Goal: Task Accomplishment & Management: Manage account settings

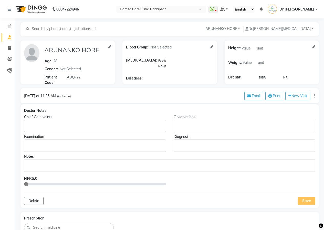
select select "[DEMOGRAPHIC_DATA]"
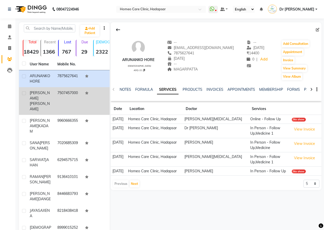
click at [50, 91] on div "[PERSON_NAME]" at bounding box center [41, 101] width 22 height 22
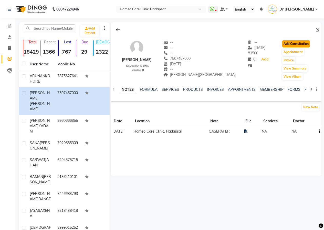
click at [282, 44] on button "Add Consultation" at bounding box center [296, 43] width 28 height 7
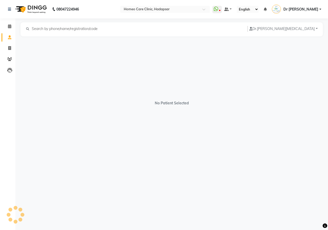
select select "[DEMOGRAPHIC_DATA]"
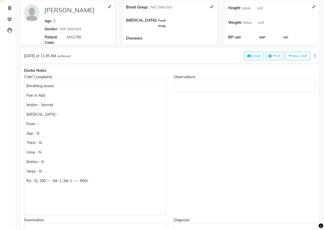
scroll to position [28, 0]
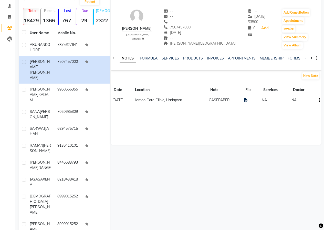
scroll to position [32, 0]
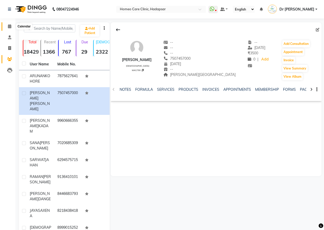
click at [9, 27] on icon at bounding box center [9, 26] width 3 height 4
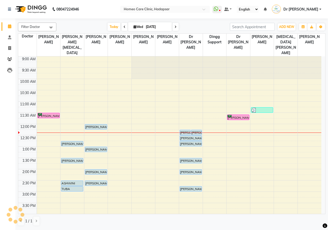
click at [166, 83] on div "9:00 AM 9:30 AM 10:00 AM 10:30 AM 11:00 AM 11:30 AM 12:00 PM 12:30 PM 1:00 PM 1…" at bounding box center [169, 213] width 303 height 315
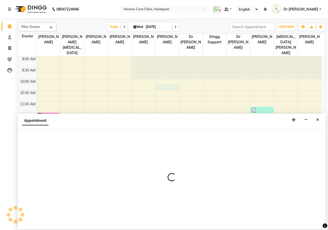
select select "66336"
select select "615"
select select "tentative"
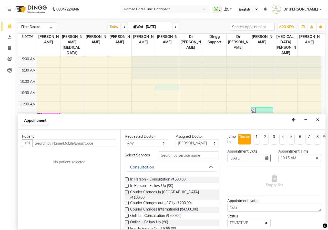
click at [319, 120] on button "Close" at bounding box center [317, 120] width 7 height 8
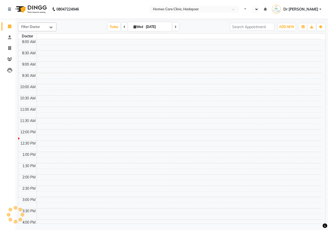
select select "en"
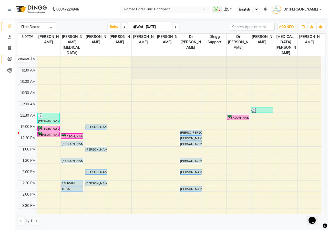
click at [12, 59] on icon at bounding box center [9, 59] width 5 height 4
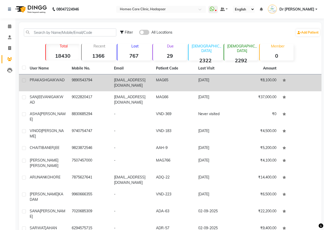
click at [82, 80] on td "9890543794" at bounding box center [90, 82] width 42 height 17
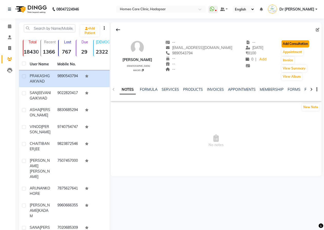
click at [284, 43] on button "Add Consultation" at bounding box center [296, 43] width 28 height 7
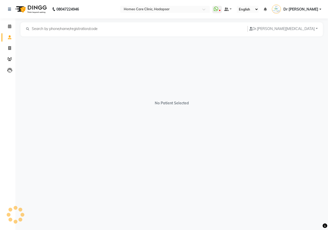
select select "[DEMOGRAPHIC_DATA]"
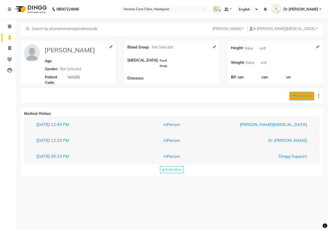
click at [300, 96] on button "New Visit" at bounding box center [301, 96] width 25 height 8
select select "740"
select select "inPerson"
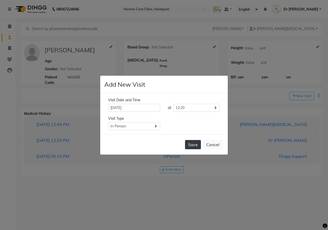
click at [191, 142] on button "Save" at bounding box center [193, 144] width 16 height 9
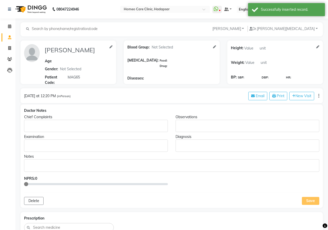
type input "PRAKASH GAIKWAD"
select select "[DEMOGRAPHIC_DATA]"
type input "MAG65"
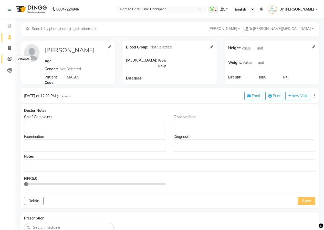
click at [8, 60] on icon at bounding box center [9, 59] width 5 height 4
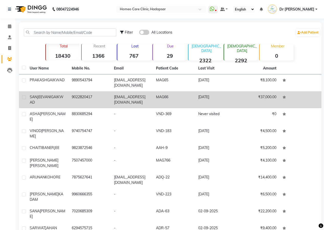
click at [78, 97] on td "9022820417" at bounding box center [90, 99] width 42 height 17
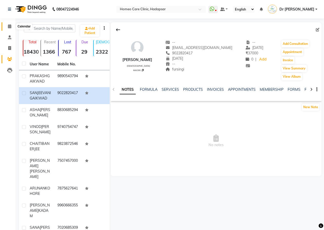
click at [10, 27] on icon at bounding box center [9, 26] width 3 height 4
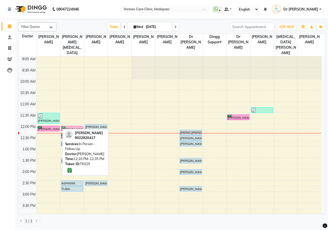
drag, startPoint x: 44, startPoint y: 128, endPoint x: 64, endPoint y: 124, distance: 20.6
click at [64, 124] on tr "VIRAJ SINGH, TK23, 11:30 AM-12:00 PM, In Person - Follow Up,Medicine CHAITI BAN…" at bounding box center [169, 213] width 303 height 315
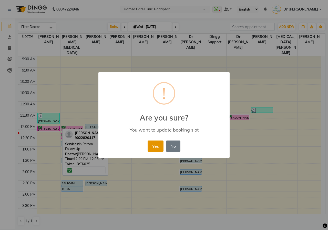
click at [152, 145] on button "Yes" at bounding box center [156, 145] width 16 height 11
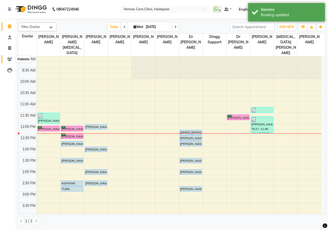
click at [9, 58] on icon at bounding box center [9, 59] width 5 height 4
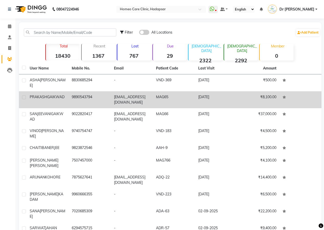
click at [94, 100] on td "9890543794" at bounding box center [90, 99] width 42 height 17
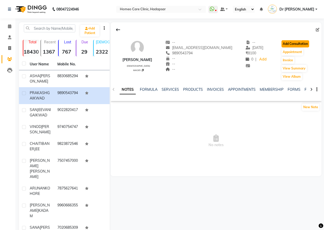
click at [287, 44] on button "Add Consultation" at bounding box center [296, 43] width 28 height 7
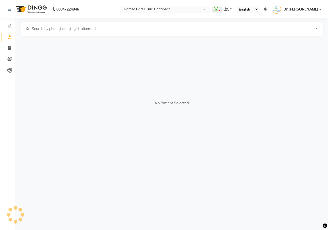
select select "[DEMOGRAPHIC_DATA]"
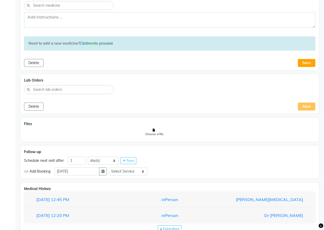
scroll to position [238, 0]
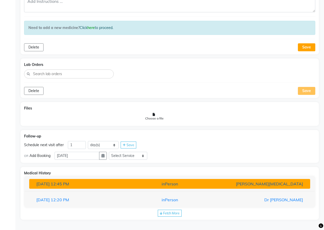
click at [69, 182] on span "12:45 PM" at bounding box center [60, 183] width 18 height 5
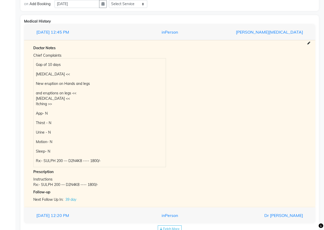
scroll to position [391, 0]
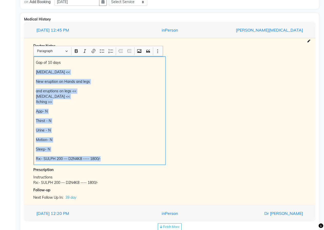
drag, startPoint x: 35, startPoint y: 71, endPoint x: 84, endPoint y: 135, distance: 80.2
click at [106, 157] on div "Gap of 10 days Eczema << New eruption on Hands and legs and eruptions on legs <…" at bounding box center [100, 110] width 132 height 108
copy div "Eczema << New eruption on Hands and legs and eruptions on legs << Dryness << It…"
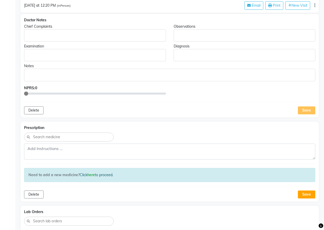
scroll to position [58, 0]
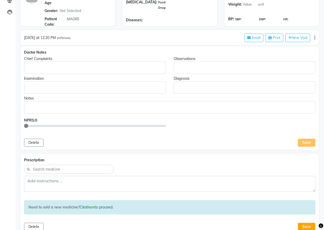
click at [33, 71] on div "Rich Text Editor, main" at bounding box center [95, 67] width 142 height 12
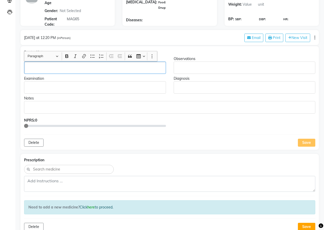
scroll to position [58, 0]
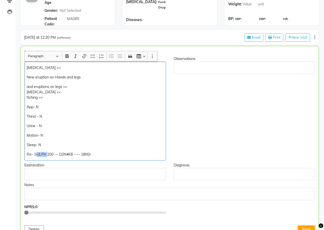
drag, startPoint x: 47, startPoint y: 154, endPoint x: 37, endPoint y: 153, distance: 10.3
click at [37, 153] on p "Rx:- SULPH 200 — D2N4K8 ---- 1800/-" at bounding box center [95, 154] width 137 height 5
drag, startPoint x: 59, startPoint y: 67, endPoint x: 41, endPoint y: 69, distance: 17.9
click at [41, 69] on p "Eczema <<" at bounding box center [95, 67] width 137 height 5
drag, startPoint x: 70, startPoint y: 85, endPoint x: 64, endPoint y: 87, distance: 6.3
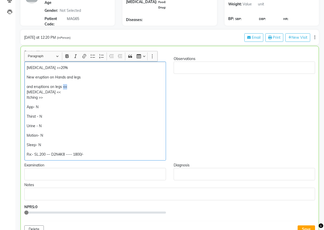
click at [64, 87] on p "and eruptions on legs << Dryness << Itching >>" at bounding box center [95, 92] width 137 height 16
click at [85, 78] on p "New eruption on Hands and legs" at bounding box center [95, 77] width 137 height 5
drag, startPoint x: 34, startPoint y: 78, endPoint x: 25, endPoint y: 78, distance: 9.5
click at [25, 78] on div "Eczema >>20% New eruption on Hands and legs and eruptions on legs >> 20 % Dryne…" at bounding box center [95, 110] width 142 height 99
click at [83, 79] on p "eruption on Hands and legs" at bounding box center [95, 77] width 137 height 5
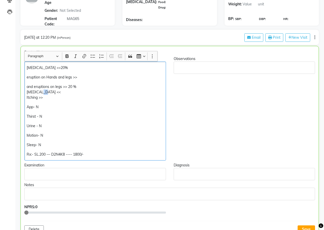
drag, startPoint x: 46, startPoint y: 92, endPoint x: 42, endPoint y: 92, distance: 3.9
click at [42, 92] on p "and eruptions on legs >> 20 % Dryness << Itching >>" at bounding box center [95, 92] width 137 height 16
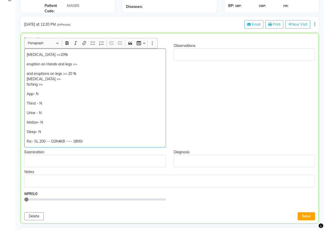
scroll to position [84, 0]
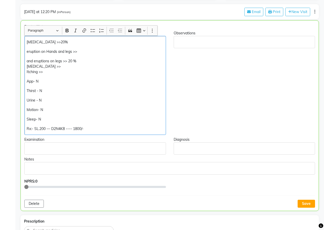
click at [95, 126] on p "Rx:- SL.200 — D2N4K8 ---- 1800/-" at bounding box center [95, 128] width 137 height 5
drag, startPoint x: 306, startPoint y: 202, endPoint x: 281, endPoint y: 197, distance: 26.3
click at [306, 202] on button "Save" at bounding box center [306, 204] width 17 height 8
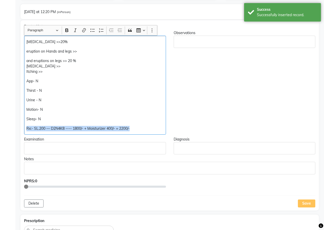
drag, startPoint x: 26, startPoint y: 129, endPoint x: 133, endPoint y: 133, distance: 107.2
click at [133, 133] on div "Eczema >>20% eruption on Hands and legs >> and eruptions on legs >> 20 % Drynes…" at bounding box center [95, 85] width 142 height 99
copy p "Rx:- SL.200 — D2N4K8 ---- 1800/- + Moisturizer 400/- = 2200/-"
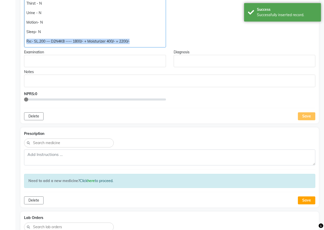
scroll to position [187, 0]
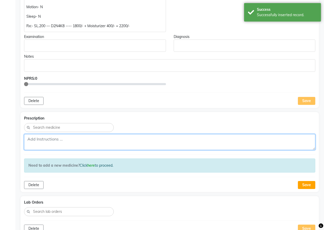
click at [47, 140] on textarea at bounding box center [169, 142] width 291 height 16
paste textarea "Rx:- SL.200 — D2N4K8 ---- 1800/- + Moisturizer 400/- = 2200/-"
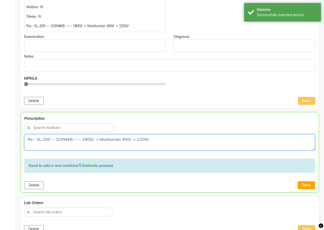
type textarea "Rx:- SL.200 — D2N4K8 ---- 1800/- + Moisturizer 400/- = 2200/-"
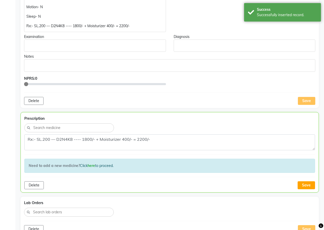
click at [297, 186] on div "Delete Save" at bounding box center [169, 185] width 291 height 8
click at [303, 185] on button "Save" at bounding box center [306, 185] width 17 height 8
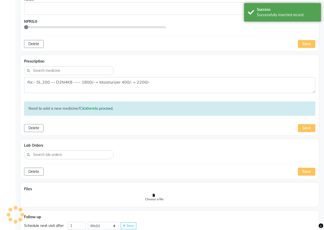
scroll to position [315, 0]
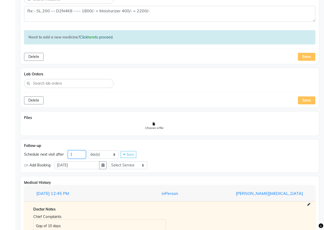
drag, startPoint x: 78, startPoint y: 153, endPoint x: 57, endPoint y: 154, distance: 21.0
click at [58, 153] on div "Schedule next visit after 1 day(s) week(s) month(s) Save" at bounding box center [169, 154] width 291 height 8
type input "38"
click at [104, 167] on button "button" at bounding box center [103, 165] width 8 height 8
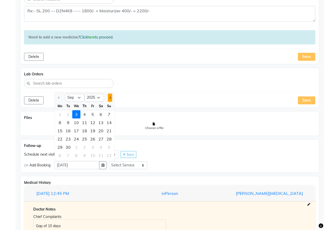
click at [109, 101] on button "Next month" at bounding box center [110, 98] width 4 height 8
select select "10"
click at [109, 123] on div "12" at bounding box center [109, 122] width 8 height 8
type input "12-10-2025"
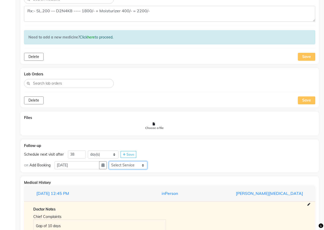
click at [128, 163] on select "Select Service In Person - Consultation Medicine Medicine 1 Hydra Facial Medi F…" at bounding box center [128, 165] width 38 height 8
select select "972997"
click at [111, 161] on select "Select Service In Person - Consultation Medicine Medicine 1 Hydra Facial Medi F…" at bounding box center [128, 165] width 38 height 8
click at [160, 165] on select "Select Slot 10:15 10:30 10:45 11:00 11:15 11:30 11:45 12:00 12:15 12:30 12:45 1…" at bounding box center [168, 165] width 38 height 8
select select "840"
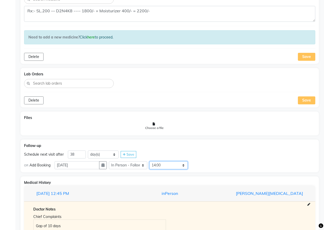
click at [151, 161] on select "Select Slot 10:15 10:30 10:45 11:00 11:15 11:30 11:45 12:00 12:15 12:30 12:45 1…" at bounding box center [168, 165] width 38 height 8
click at [199, 164] on span "Save" at bounding box center [200, 165] width 8 height 4
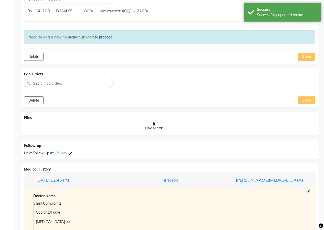
drag, startPoint x: 309, startPoint y: 97, endPoint x: 310, endPoint y: 92, distance: 5.2
click at [310, 97] on div "Save" at bounding box center [306, 100] width 17 height 8
click at [308, 57] on div "Save" at bounding box center [306, 57] width 17 height 8
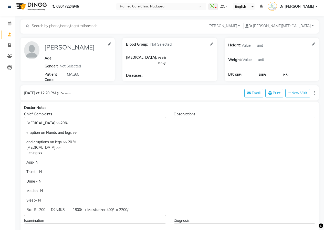
scroll to position [0, 0]
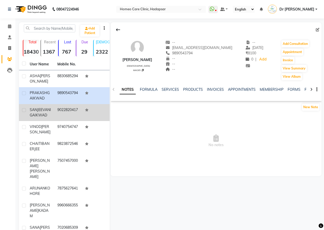
click at [77, 114] on td "9022820417" at bounding box center [68, 112] width 28 height 17
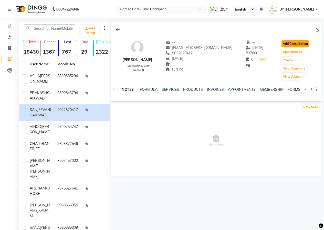
click at [295, 44] on button "Add Consultation" at bounding box center [296, 43] width 28 height 7
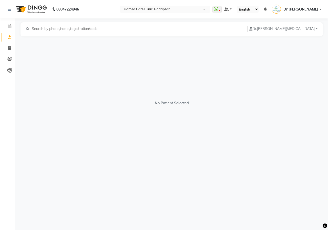
select select "female"
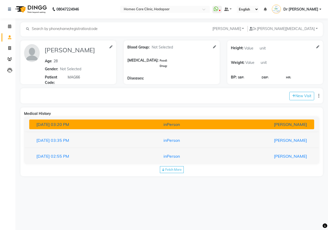
click at [262, 127] on div "[PERSON_NAME]" at bounding box center [264, 124] width 93 height 6
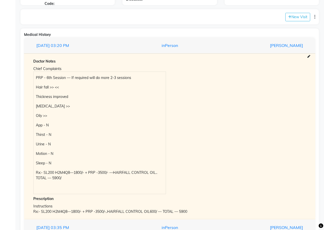
scroll to position [122, 0]
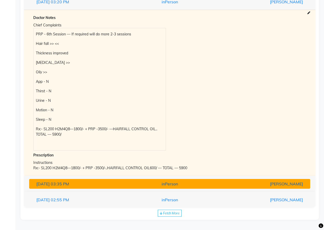
click at [209, 182] on div "inPerson" at bounding box center [169, 184] width 91 height 6
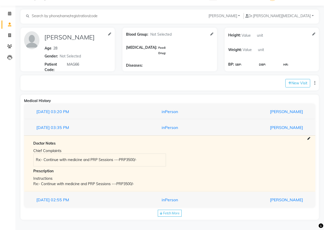
scroll to position [13, 0]
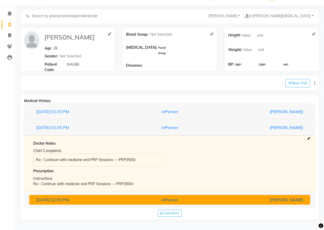
click at [209, 199] on div "inPerson" at bounding box center [169, 200] width 91 height 6
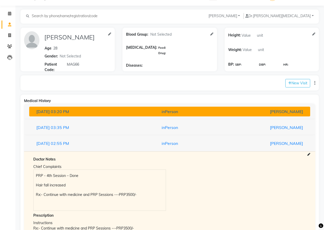
click at [183, 113] on div "inPerson" at bounding box center [169, 111] width 91 height 6
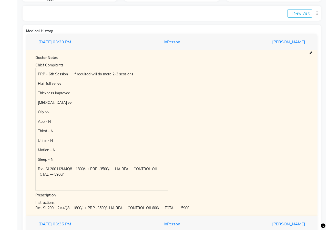
scroll to position [90, 0]
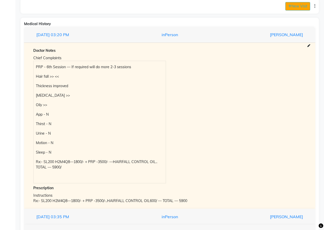
click at [292, 8] on button "New Visit" at bounding box center [297, 6] width 25 height 8
select select "745"
select select "inPerson"
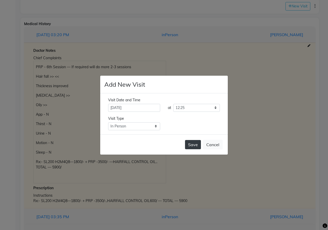
click at [191, 145] on button "Save" at bounding box center [193, 144] width 16 height 9
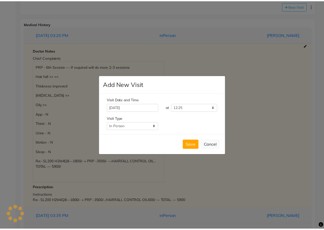
scroll to position [0, 0]
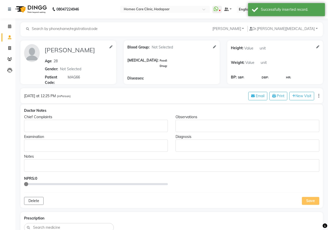
type input "SANJEEVANI GAIKWAD"
type input "28"
select select "female"
type input "MAG66"
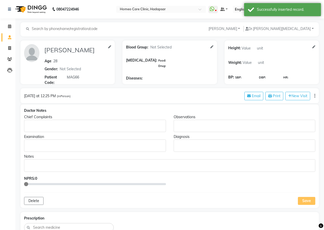
click at [44, 124] on p "Rich Text Editor, main" at bounding box center [94, 125] width 137 height 5
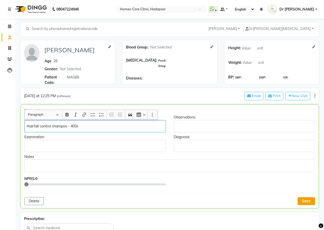
click at [306, 203] on button "Save" at bounding box center [306, 201] width 17 height 8
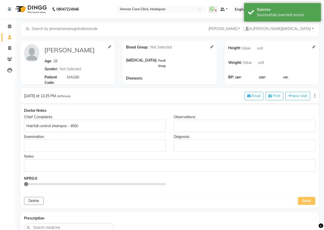
drag, startPoint x: 24, startPoint y: 126, endPoint x: 66, endPoint y: 131, distance: 42.8
click at [66, 131] on div "Chief Complaints Hairfall control shampoo - 400/-" at bounding box center [95, 123] width 150 height 18
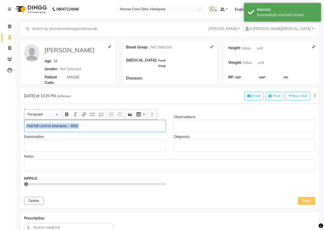
drag, startPoint x: 27, startPoint y: 126, endPoint x: 86, endPoint y: 130, distance: 59.4
click at [86, 130] on div "Hairfall control shampoo - 400/-" at bounding box center [95, 126] width 142 height 12
copy p "Hairfall control shampoo - 400/-"
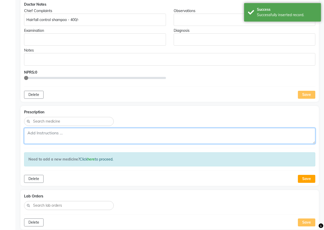
click at [58, 142] on textarea at bounding box center [169, 136] width 291 height 16
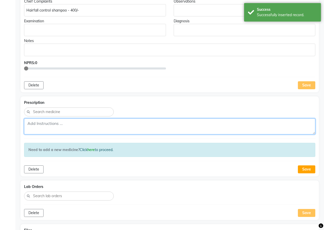
scroll to position [128, 0]
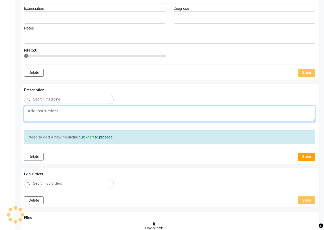
paste textarea "Hairfall control shampoo - 400/-"
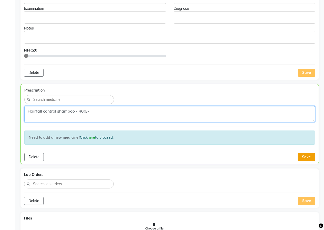
type textarea "Hairfall control shampoo - 400/-"
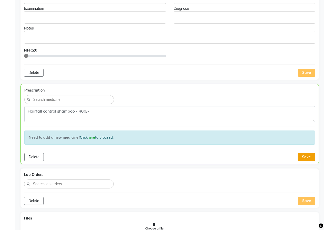
click at [304, 157] on button "Save" at bounding box center [306, 157] width 17 height 8
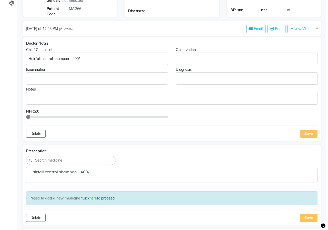
scroll to position [0, 0]
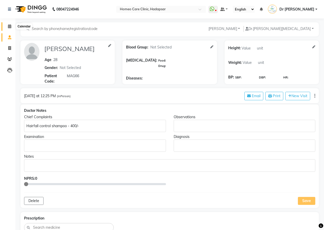
click at [7, 27] on span at bounding box center [9, 27] width 9 height 6
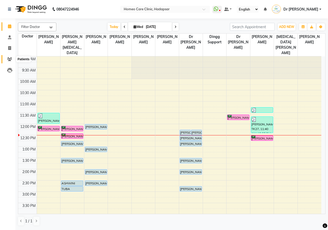
click at [11, 61] on icon at bounding box center [9, 59] width 5 height 4
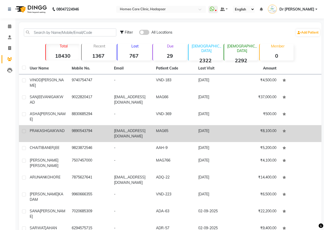
click at [149, 125] on td "prakashgaikwad90@gmail.com" at bounding box center [132, 133] width 42 height 17
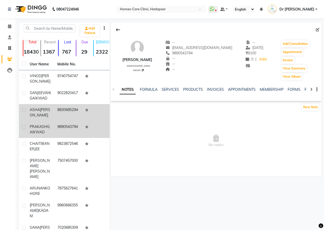
click at [75, 111] on td "8830685294" at bounding box center [68, 112] width 28 height 17
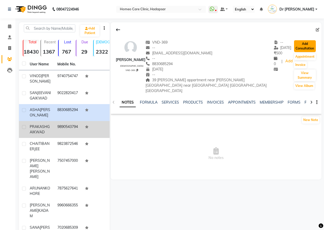
click at [299, 43] on button "Add Consultation" at bounding box center [305, 46] width 22 height 12
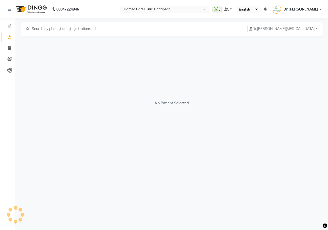
select select "female"
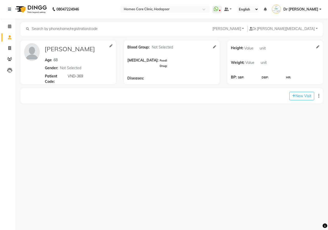
scroll to position [1, 0]
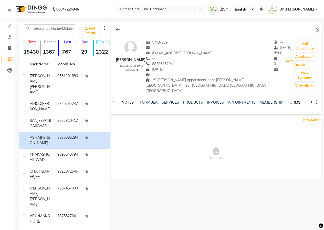
click at [292, 100] on link "FORMS" at bounding box center [294, 102] width 13 height 5
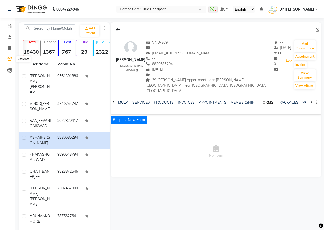
click at [10, 60] on icon at bounding box center [9, 59] width 5 height 4
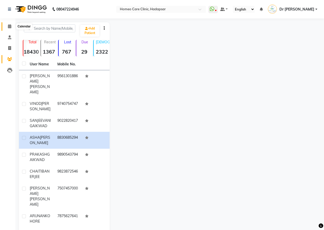
click at [10, 27] on icon at bounding box center [9, 26] width 3 height 4
